Goal: Transaction & Acquisition: Obtain resource

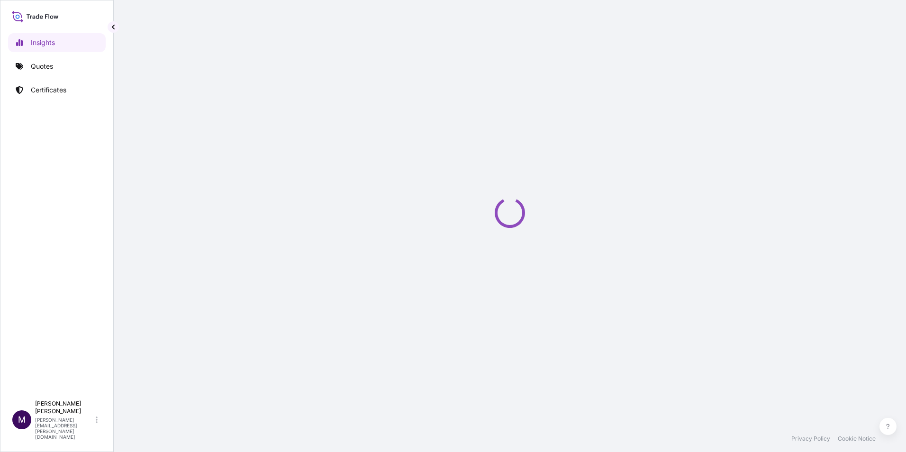
select select "2025"
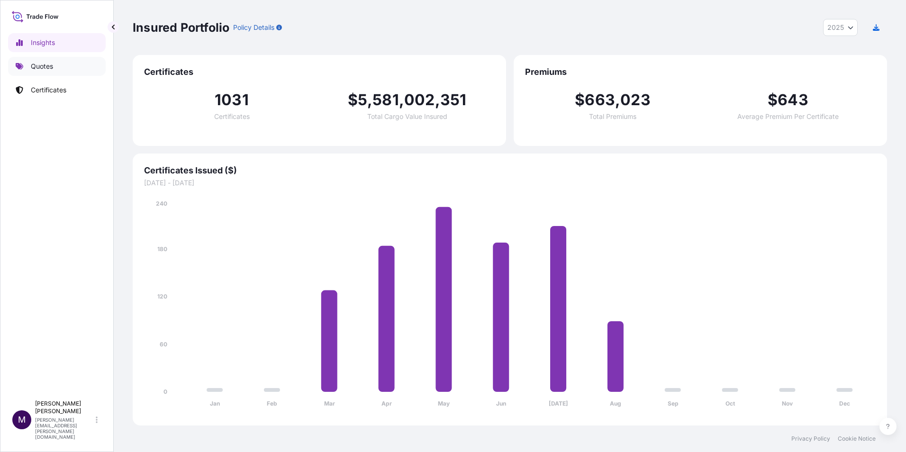
click at [61, 59] on link "Quotes" at bounding box center [57, 66] width 98 height 19
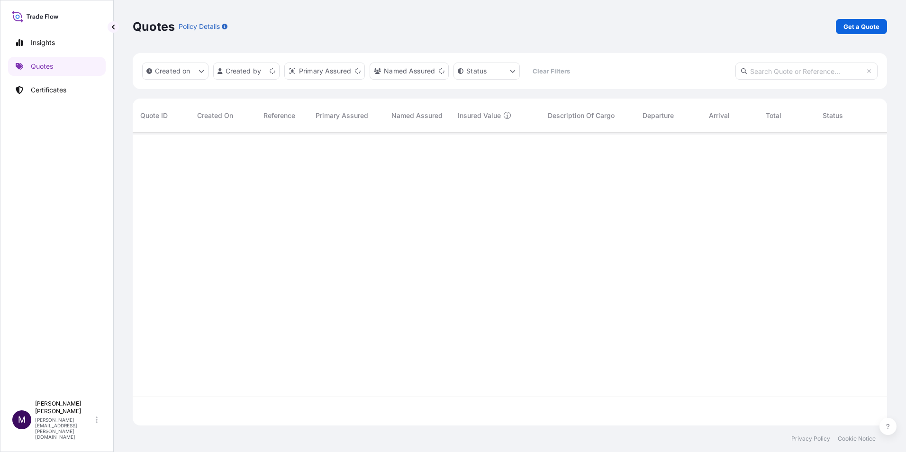
scroll to position [291, 747]
click at [862, 25] on p "Get a Quote" at bounding box center [862, 26] width 36 height 9
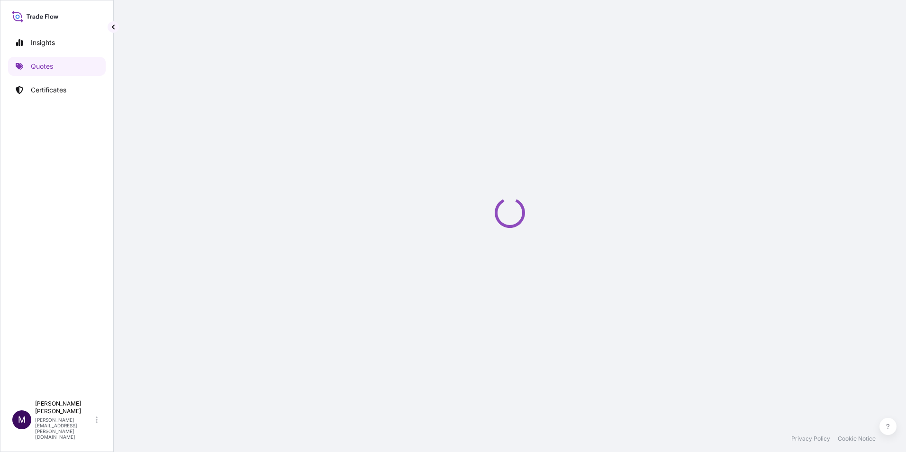
select select "Sea"
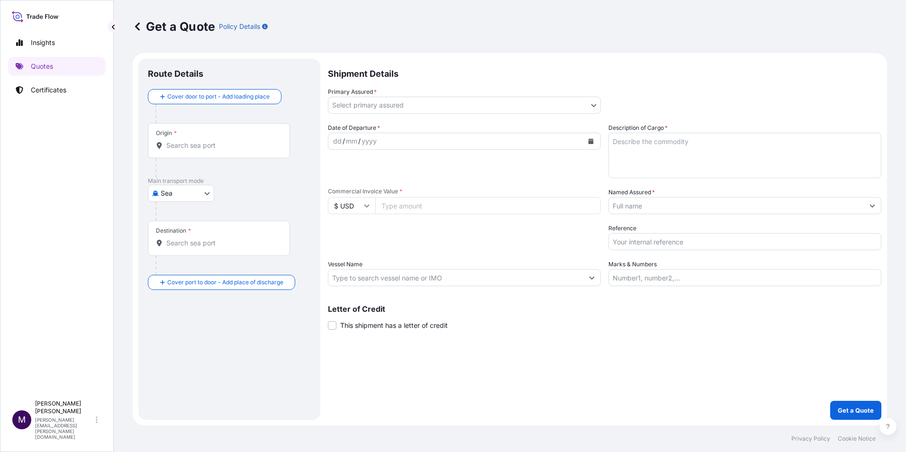
click at [210, 144] on input "Origin *" at bounding box center [222, 145] width 112 height 9
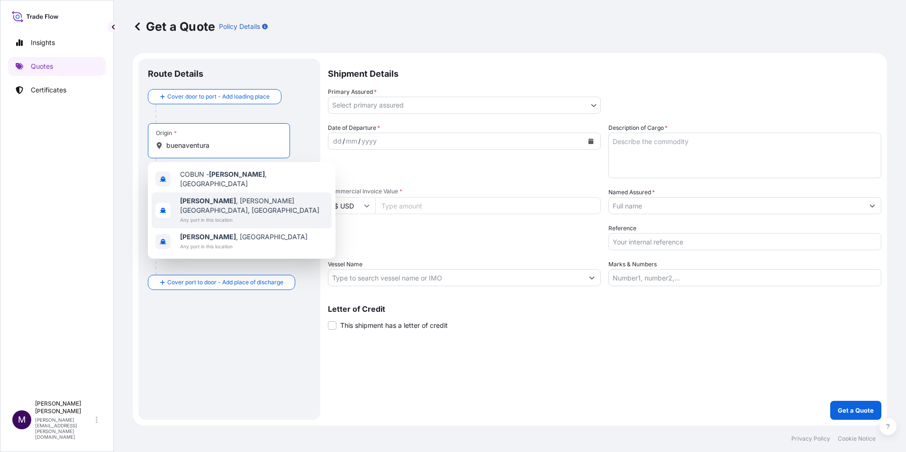
click at [250, 196] on span "Buenaventura , [PERSON_NAME][GEOGRAPHIC_DATA], [GEOGRAPHIC_DATA]" at bounding box center [254, 205] width 148 height 19
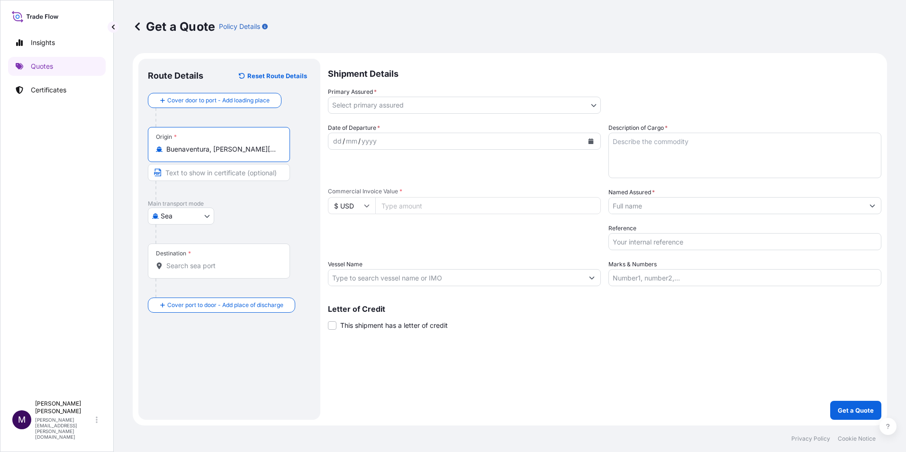
type input "Buenaventura, [PERSON_NAME][GEOGRAPHIC_DATA], [GEOGRAPHIC_DATA]"
click at [215, 262] on input "Destination *" at bounding box center [222, 265] width 112 height 9
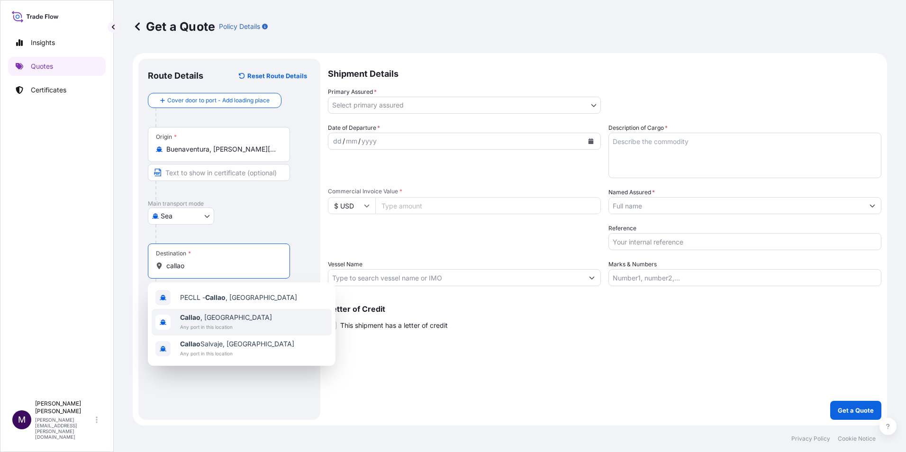
click at [199, 317] on b "Callao" at bounding box center [190, 317] width 20 height 8
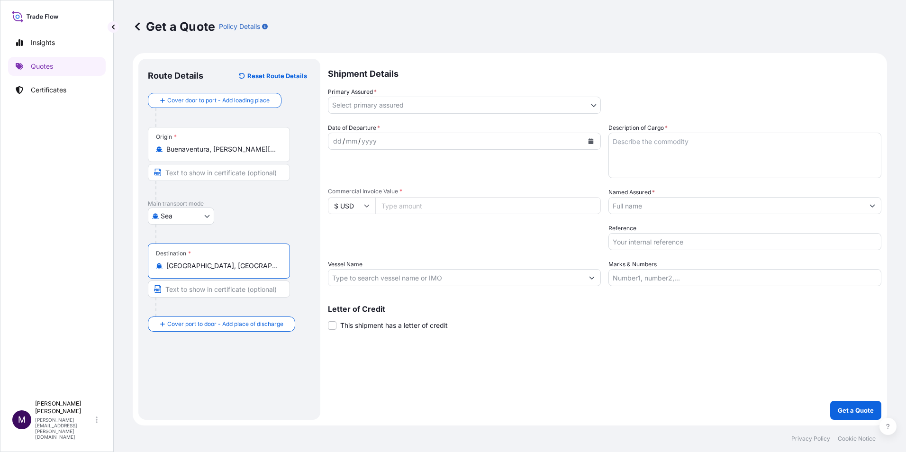
type input "[GEOGRAPHIC_DATA], [GEOGRAPHIC_DATA]"
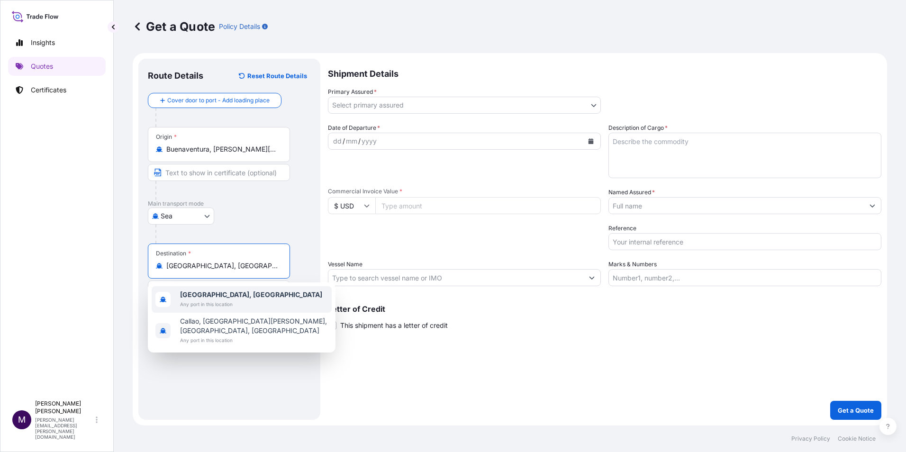
click at [436, 112] on body "2 options available. Insights Quotes Certificates M [PERSON_NAME] [PERSON_NAME]…" at bounding box center [453, 226] width 906 height 452
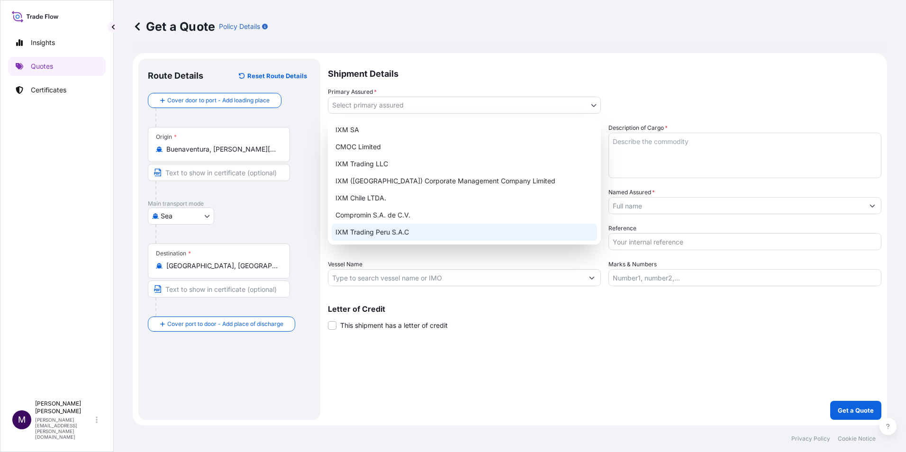
click at [434, 231] on div "IXM Trading Peru S.A.C" at bounding box center [464, 232] width 265 height 17
select select "31855"
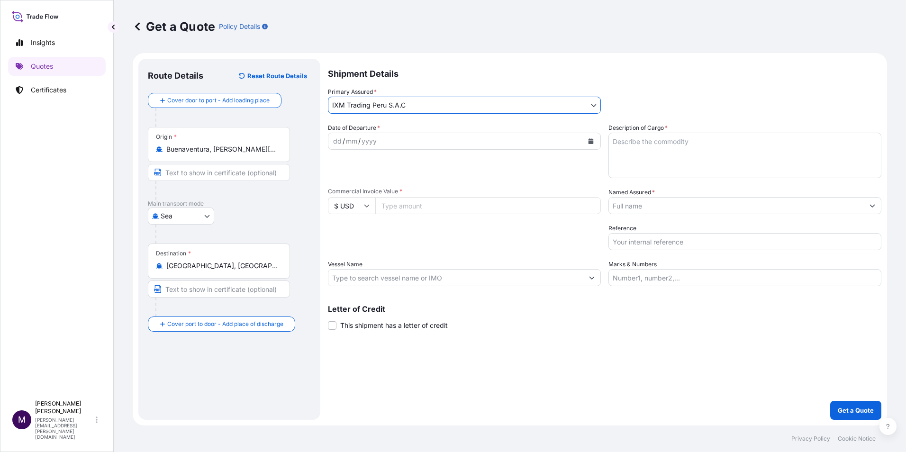
click at [408, 144] on div "dd / mm / yyyy" at bounding box center [455, 141] width 255 height 17
click at [585, 138] on button "Calendar" at bounding box center [590, 141] width 15 height 15
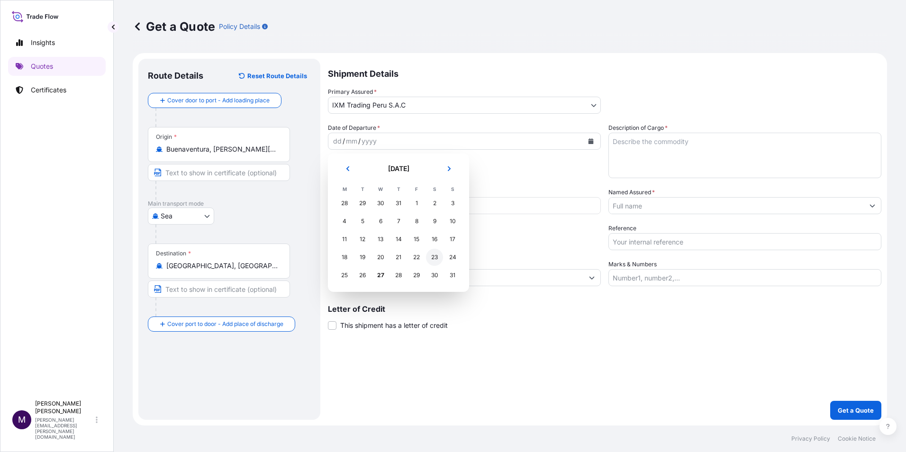
click at [437, 257] on div "23" at bounding box center [434, 257] width 17 height 17
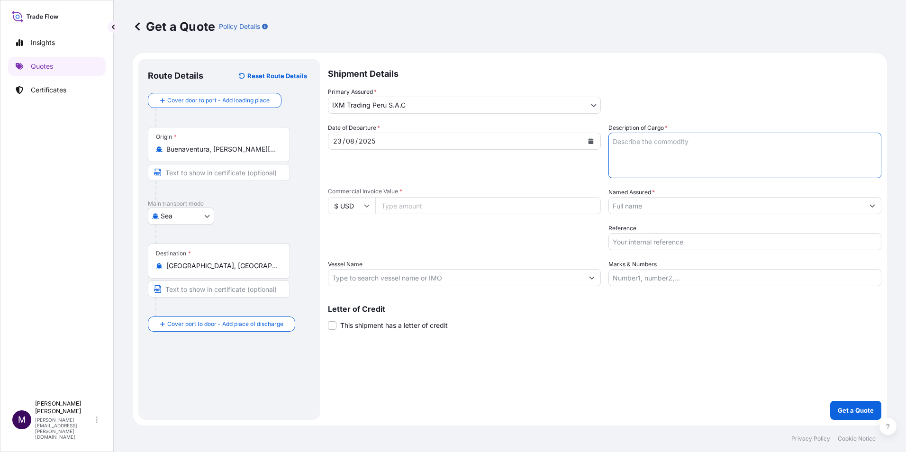
click at [679, 150] on textarea "Description of Cargo *" at bounding box center [745, 156] width 273 height 46
click at [770, 146] on textarea "12 containers of gold concentrate." at bounding box center [745, 156] width 273 height 46
paste textarea "BGA0484275"
click at [616, 149] on textarea "12 containers of gold concentrate. BGA0484275" at bounding box center [745, 156] width 273 height 46
click at [717, 153] on textarea "12 containers of gold concentrate. Booking: BGA0484275" at bounding box center [745, 156] width 273 height 46
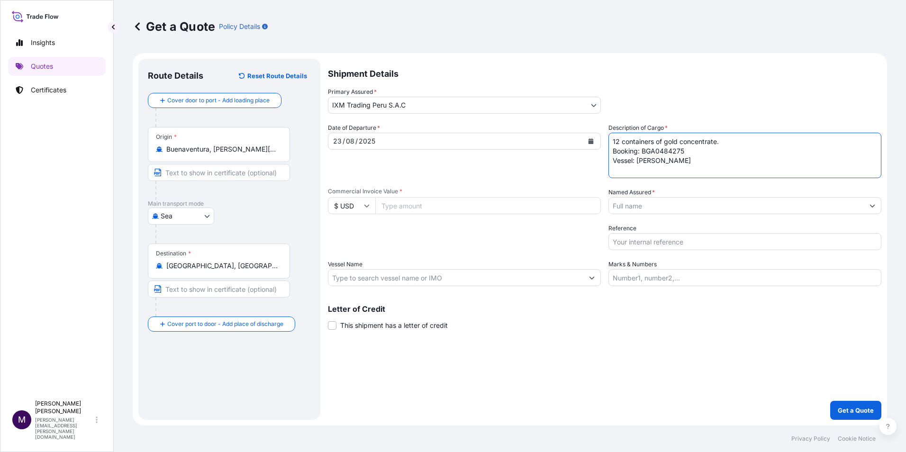
type textarea "12 containers of gold concentrate. Booking: BGA0484275 Vessel: [PERSON_NAME]"
click at [444, 209] on input "Commercial Invoice Value *" at bounding box center [488, 205] width 226 height 17
type input "4700000"
click at [652, 203] on input "Named Assured *" at bounding box center [736, 205] width 255 height 17
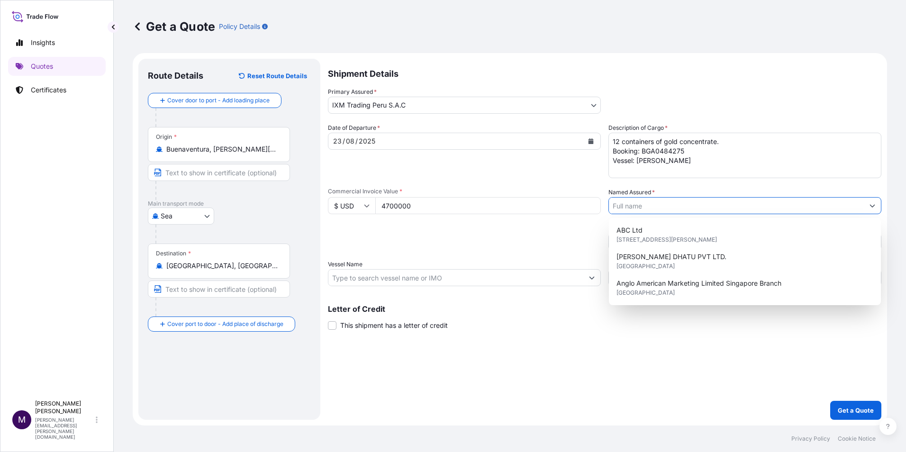
type input "}"
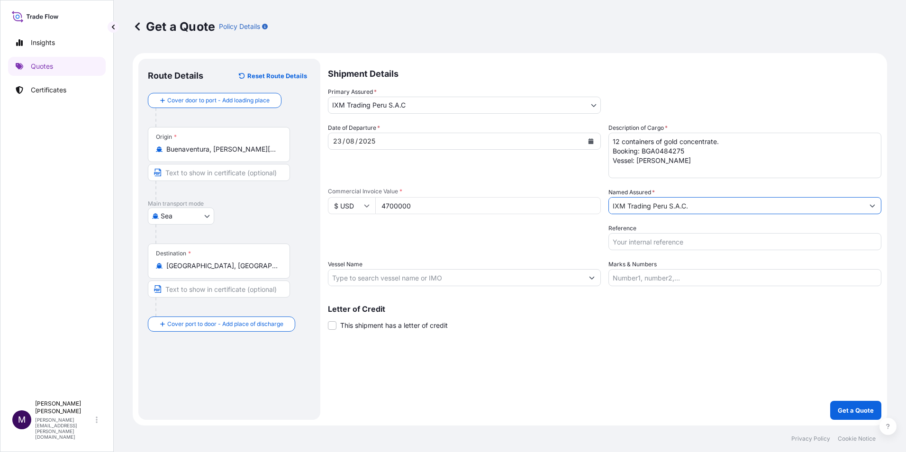
type input "IXM Trading Peru S.A.C."
click at [658, 245] on input "Reference" at bounding box center [745, 241] width 273 height 17
type input "AUC1223 (1)"
click at [397, 278] on input "Vessel Name" at bounding box center [455, 277] width 255 height 17
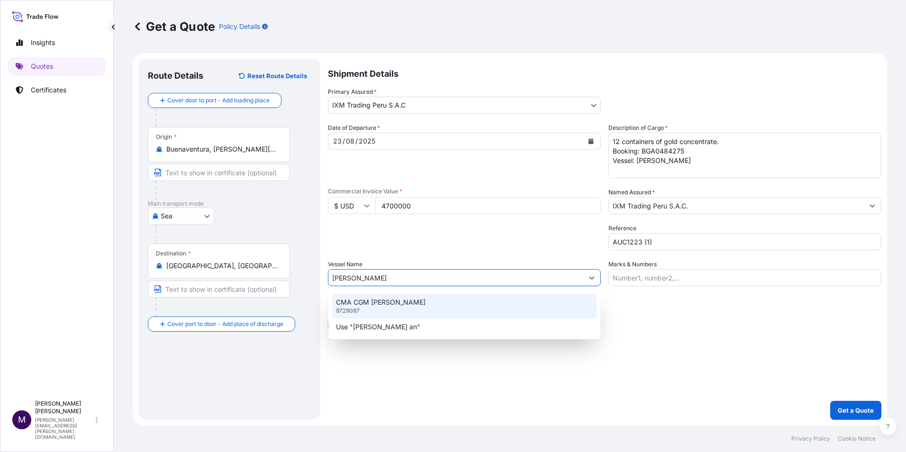
click at [400, 303] on p "CMA CGM [PERSON_NAME]" at bounding box center [381, 302] width 90 height 9
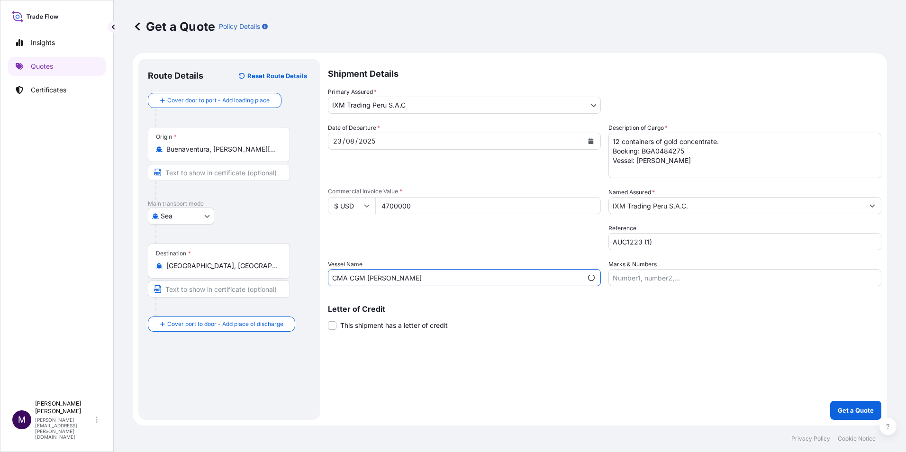
type input "CMA CGM [PERSON_NAME]"
click at [685, 167] on textarea "12 containers of gold concentrate. Booking: BGA0484275 Vessel: [PERSON_NAME]" at bounding box center [745, 156] width 273 height 46
drag, startPoint x: 682, startPoint y: 163, endPoint x: 603, endPoint y: 162, distance: 78.7
click at [603, 162] on div "Date of Departure * [DATE] Cargo Category * Metals of every type and descriptio…" at bounding box center [605, 204] width 554 height 163
click at [717, 144] on textarea "12 containers of gold concentrate. Booking: BGA0484275" at bounding box center [745, 156] width 273 height 46
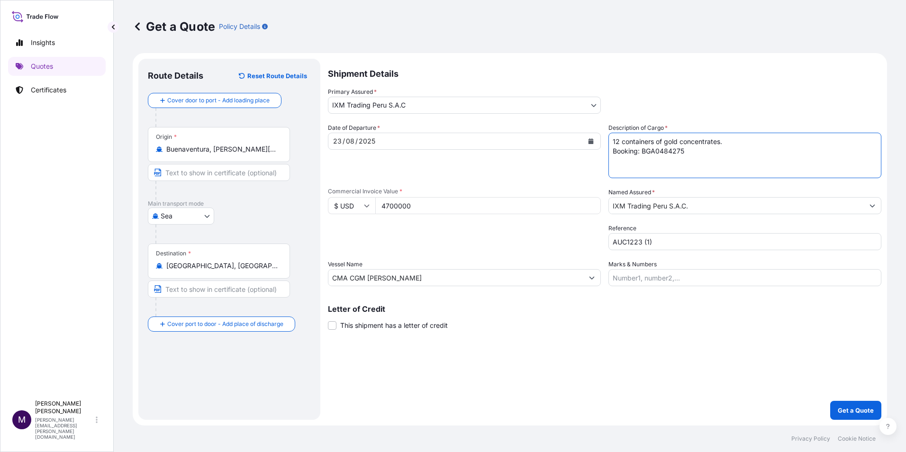
click at [721, 153] on textarea "12 containers of gold concentrates. Booking: BGA0484275" at bounding box center [745, 156] width 273 height 46
type textarea "12 containers of gold concentrates. Booking: BGA0484275"
click at [843, 407] on p "Get a Quote" at bounding box center [856, 410] width 36 height 9
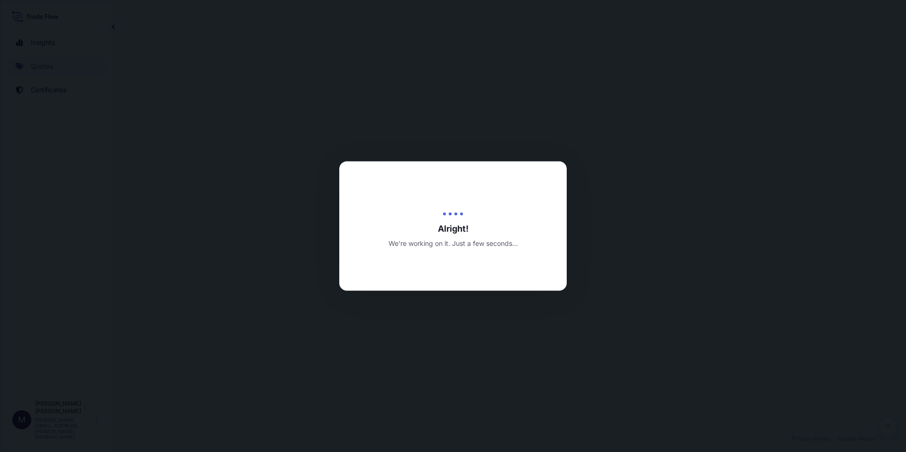
select select "Sea"
select select "31855"
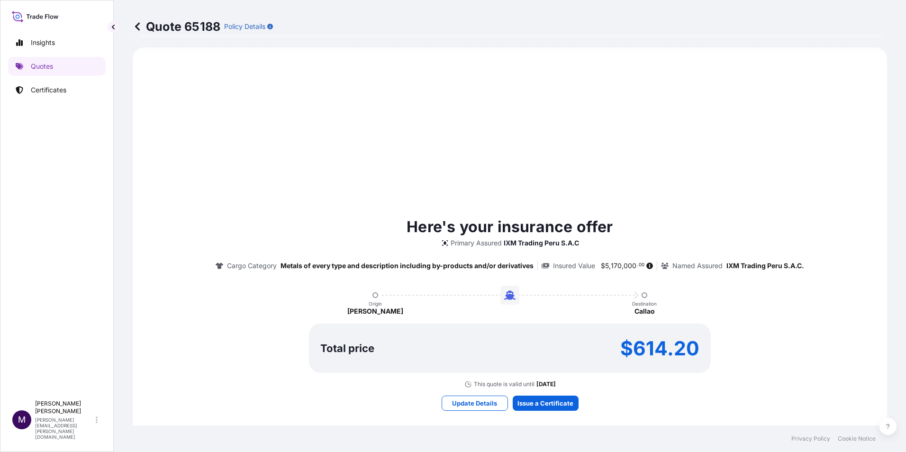
scroll to position [467, 0]
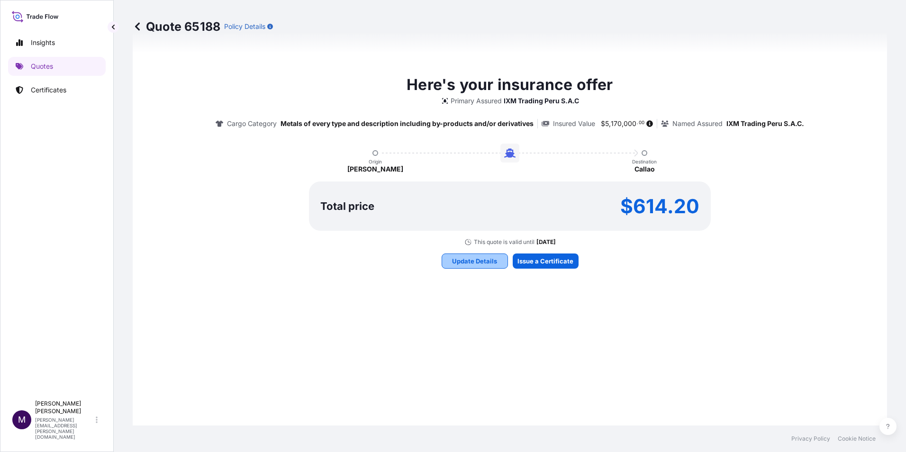
click at [478, 256] on p "Update Details" at bounding box center [474, 260] width 45 height 9
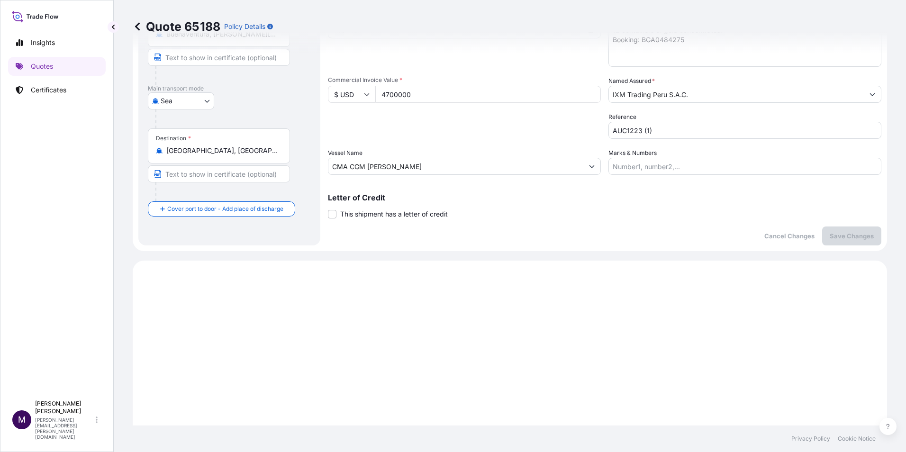
scroll to position [15, 0]
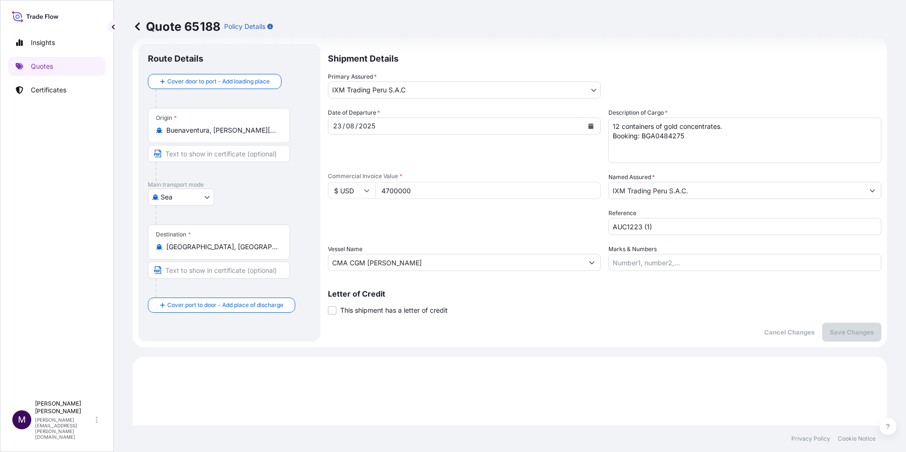
click at [700, 148] on textarea "12 containers of gold concentrates. Booking: BGA0484275" at bounding box center [745, 141] width 273 height 46
click at [701, 137] on textarea "12 containers of gold concentrates. Booking: BGA0484275" at bounding box center [745, 141] width 273 height 46
click at [678, 150] on textarea "12 containers of gold concentrates. Booking: BGA0484275" at bounding box center [745, 141] width 273 height 46
click at [696, 138] on textarea "12 containers of gold concentrates. Booking: BGA0484275" at bounding box center [745, 141] width 273 height 46
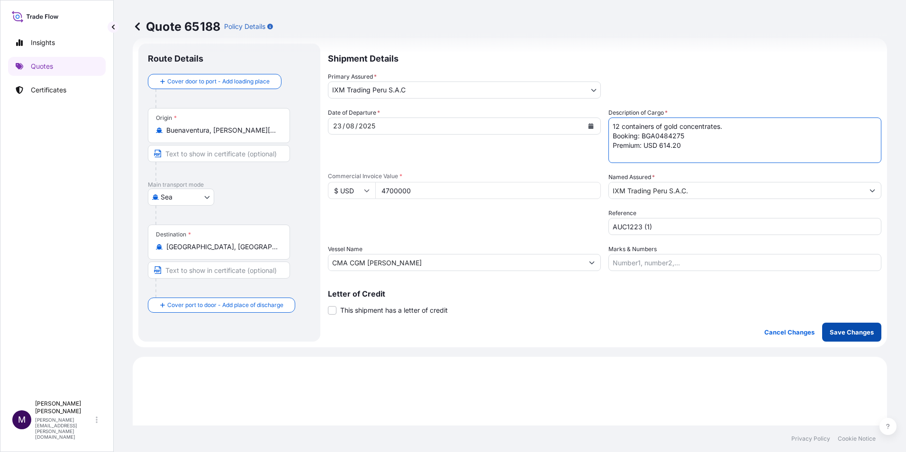
type textarea "12 containers of gold concentrates. Booking: BGA0484275 Premium: USD 614.20"
click at [845, 334] on p "Save Changes" at bounding box center [852, 332] width 44 height 9
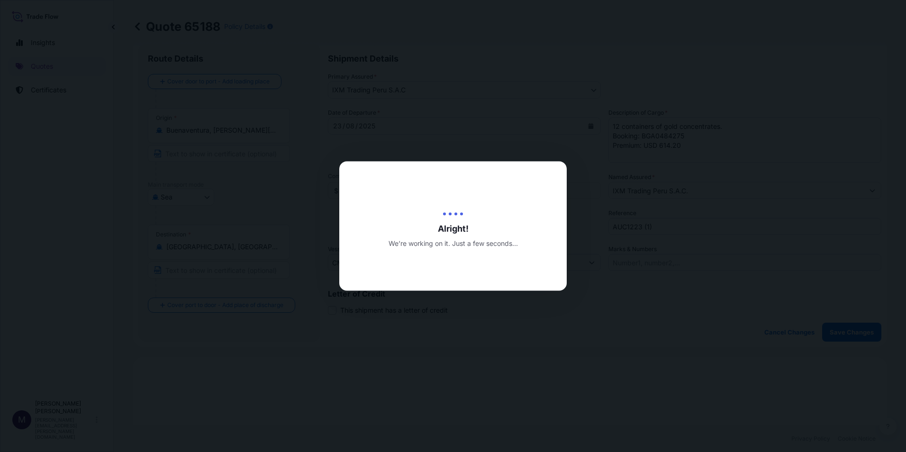
type input "[DATE]"
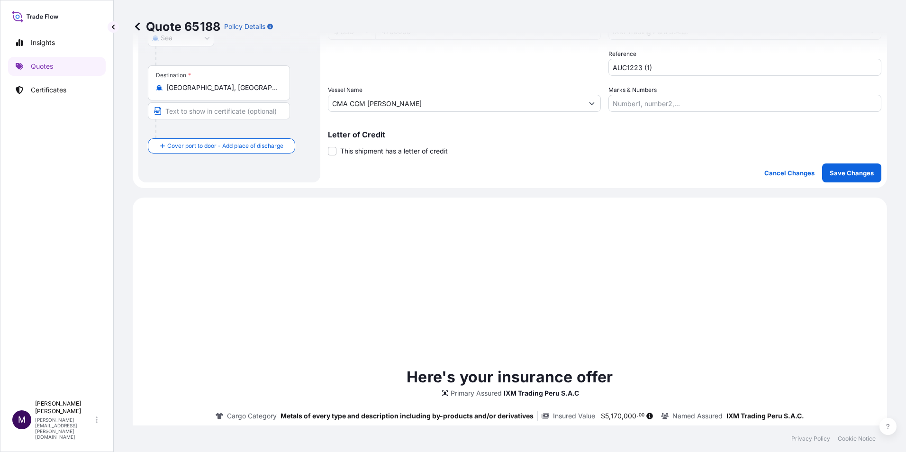
scroll to position [325, 0]
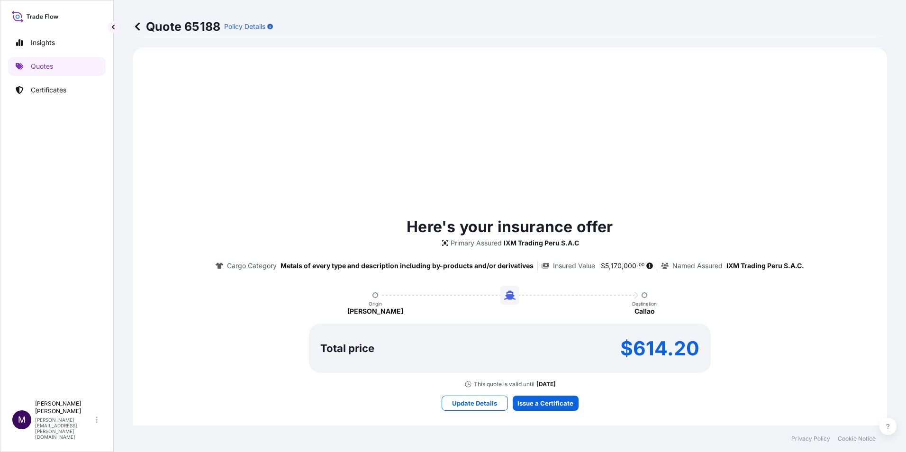
select select "Sea"
select select "31855"
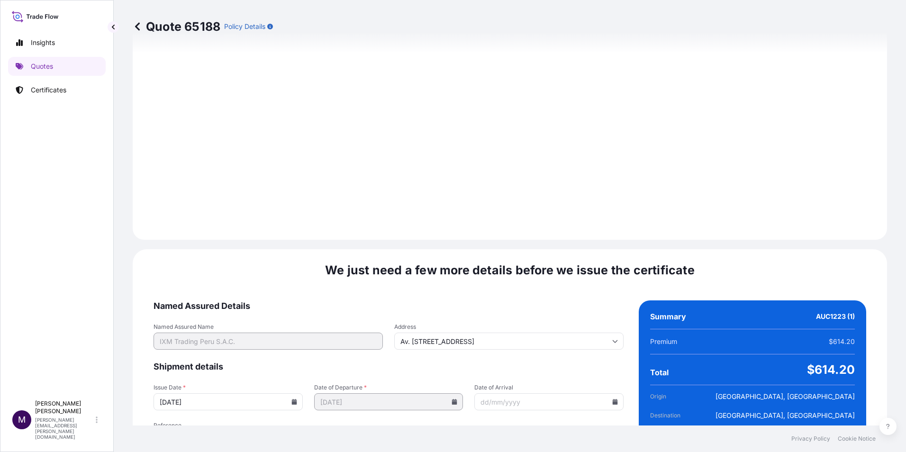
scroll to position [974, 0]
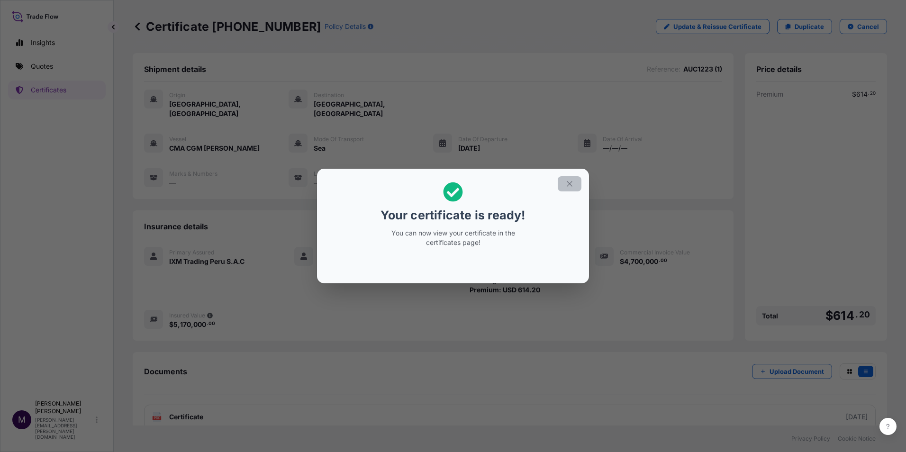
click at [576, 183] on button "button" at bounding box center [570, 183] width 24 height 15
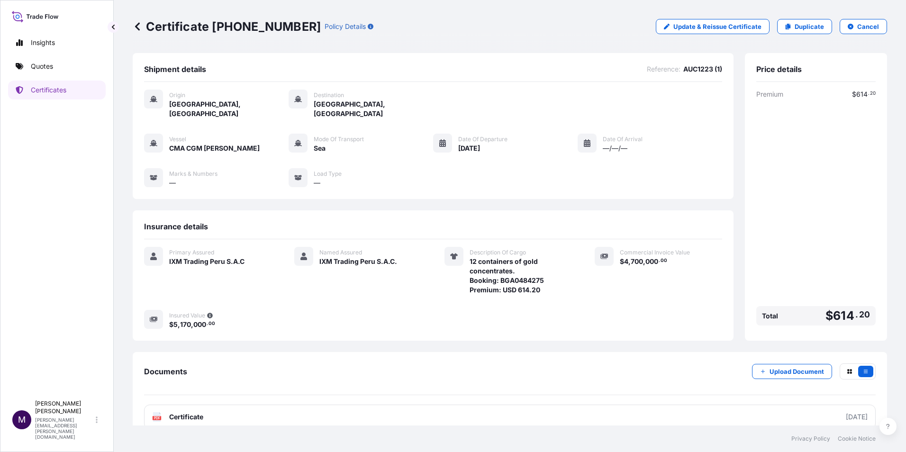
scroll to position [15, 0]
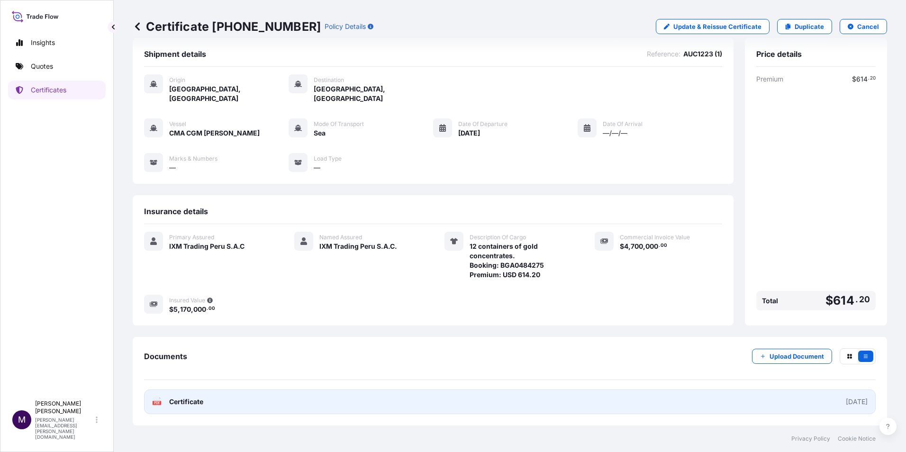
click at [189, 400] on span "Certificate" at bounding box center [186, 401] width 34 height 9
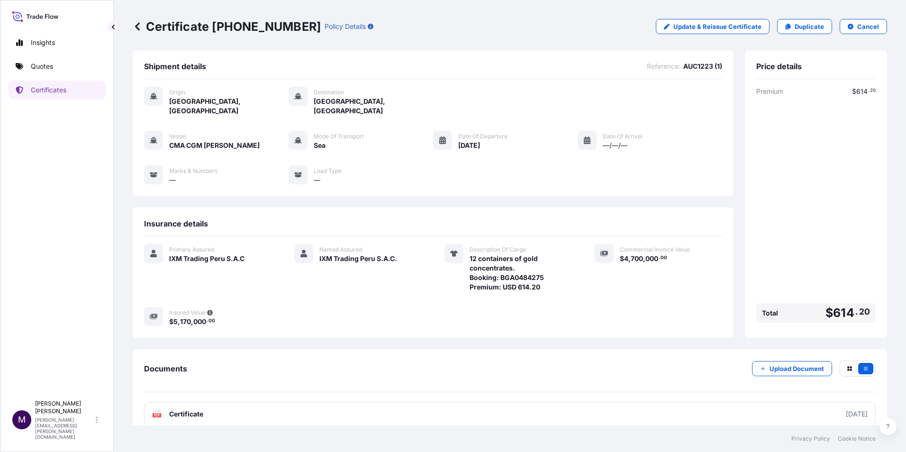
scroll to position [0, 0]
